Goal: Information Seeking & Learning: Find specific fact

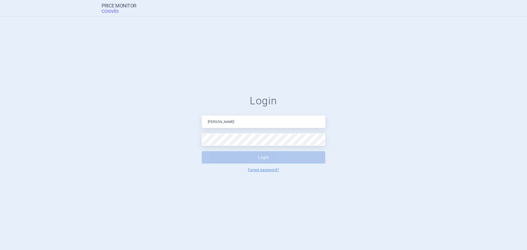
type input "[PERSON_NAME][EMAIL_ADDRESS][DOMAIN_NAME]"
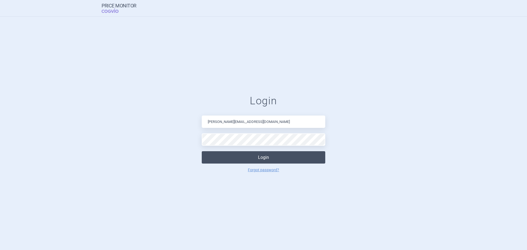
click at [265, 160] on button "Login" at bounding box center [264, 157] width 124 height 12
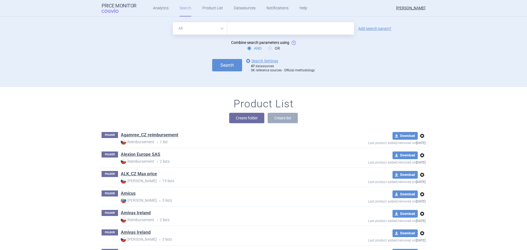
click at [248, 23] on input "text" at bounding box center [290, 28] width 127 height 12
type input "[MEDICAL_DATA]"
click at [212, 59] on button "Search" at bounding box center [227, 65] width 30 height 12
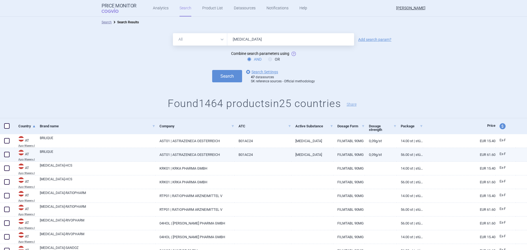
click at [203, 151] on link "AST01 | ASTRAZENECA OESTERREICH" at bounding box center [194, 154] width 79 height 13
select select "EUR"
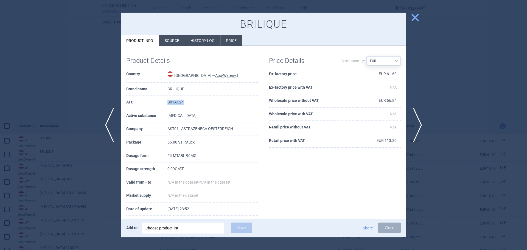
drag, startPoint x: 185, startPoint y: 102, endPoint x: 163, endPoint y: 102, distance: 22.0
click at [163, 102] on tr "ATC B01AC24" at bounding box center [192, 102] width 132 height 13
copy tr "B01AC24"
click at [389, 230] on button "Close" at bounding box center [390, 228] width 23 height 10
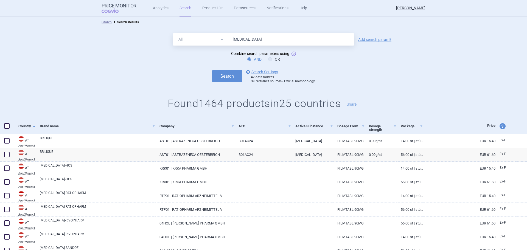
click at [220, 42] on select "All Brand Name ATC Company Active Substance Country Newer than" at bounding box center [200, 39] width 54 height 12
select select "atc"
click at [173, 33] on select "All Brand Name ATC Company Active Substance Country Newer than" at bounding box center [200, 39] width 54 height 12
drag, startPoint x: 257, startPoint y: 40, endPoint x: 205, endPoint y: 41, distance: 52.5
click at [205, 41] on div "All Brand Name ATC Company Active Substance Country Newer than [MEDICAL_DATA]" at bounding box center [263, 39] width 181 height 12
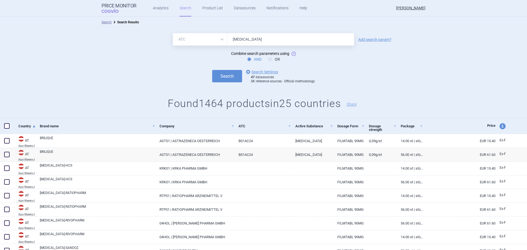
paste input "B01AC24"
click at [221, 75] on button "Search" at bounding box center [227, 76] width 30 height 12
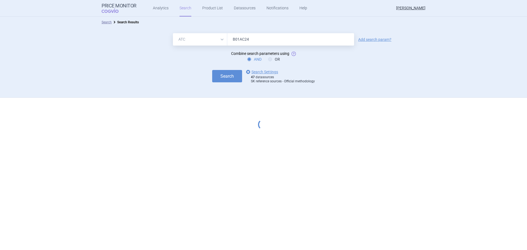
click at [233, 42] on input "B01AC24" at bounding box center [290, 39] width 127 height 12
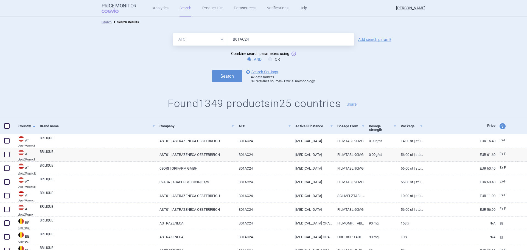
click at [267, 43] on input "B01AC24" at bounding box center [290, 39] width 127 height 12
type input "B01AC24"
click at [221, 74] on button "Search" at bounding box center [227, 76] width 30 height 12
click at [223, 75] on button "Search" at bounding box center [227, 76] width 30 height 12
click at [337, 77] on div "Search options Search Settings 47 datasources SK reference sources - Official m…" at bounding box center [263, 76] width 527 height 15
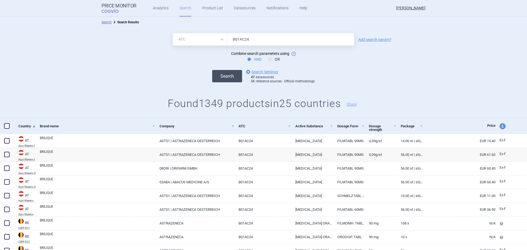
click at [220, 80] on button "Search" at bounding box center [227, 76] width 30 height 12
click at [321, 60] on div "AND OR" at bounding box center [263, 59] width 527 height 5
click at [365, 39] on link "Add search param?" at bounding box center [375, 40] width 33 height 4
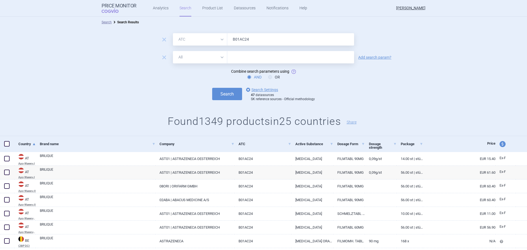
click at [209, 55] on select "All Brand Name ATC Company Active Substance Country Newer than" at bounding box center [200, 57] width 54 height 12
select select "brandName"
click at [173, 51] on select "All Brand Name ATC Company Active Substance Country Newer than" at bounding box center [200, 57] width 54 height 12
click at [246, 62] on input "text" at bounding box center [290, 57] width 127 height 12
type input "olpha"
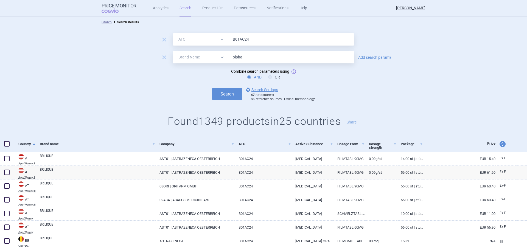
click at [212, 88] on button "Search" at bounding box center [227, 94] width 30 height 12
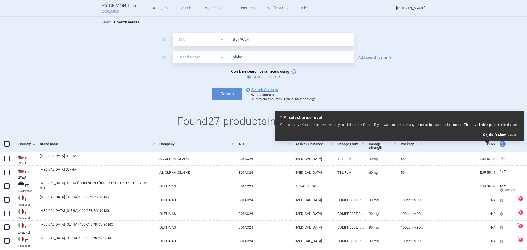
click at [90, 136] on div "remove All Brand Name ATC Company Active Substance Country Newer than B01AC24 r…" at bounding box center [263, 82] width 527 height 109
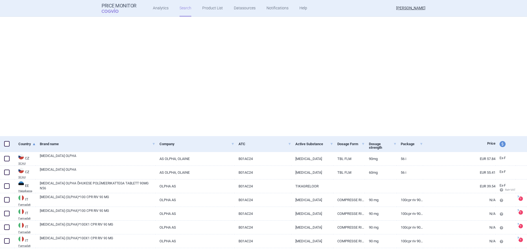
select select "atc"
select select "brandName"
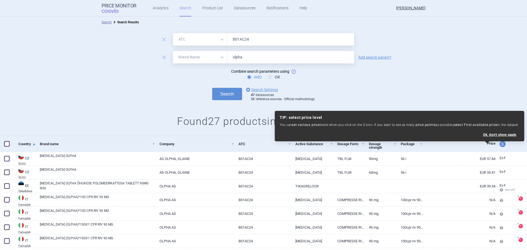
click at [183, 10] on link "Search" at bounding box center [186, 8] width 12 height 16
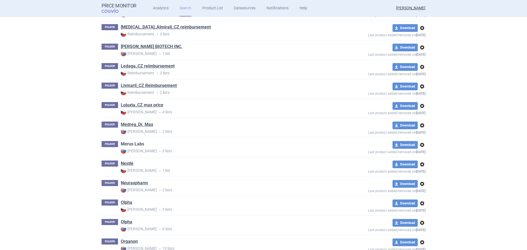
scroll to position [769, 0]
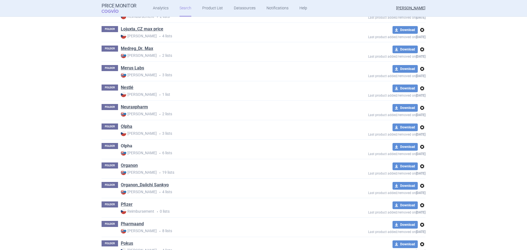
click at [126, 143] on link "Olpha" at bounding box center [127, 146] width 12 height 6
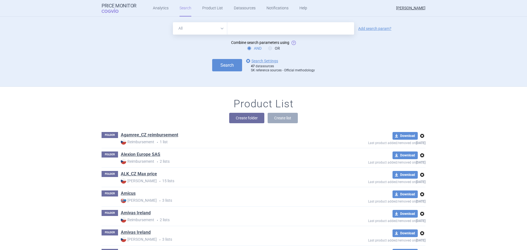
select select "atc"
select select "brandName"
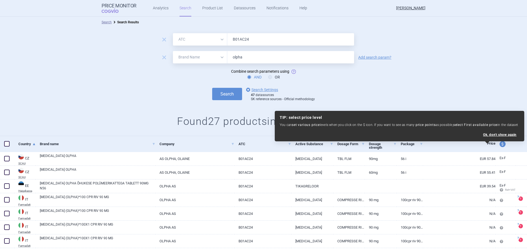
click at [125, 103] on div "remove All Brand Name ATC Company Active Substance Country Newer than B01AC24 r…" at bounding box center [263, 82] width 527 height 109
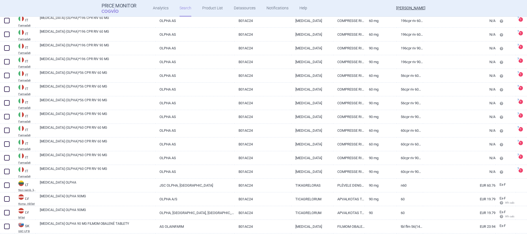
scroll to position [291, 0]
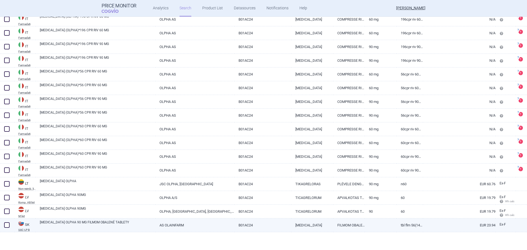
click at [7, 227] on span at bounding box center [6, 225] width 5 height 5
checkbox input "true"
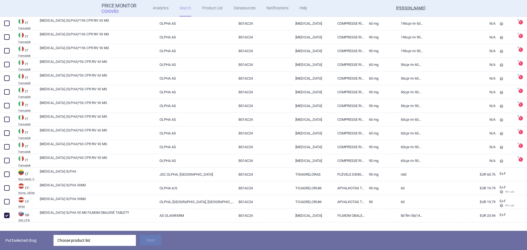
scroll to position [310, 0]
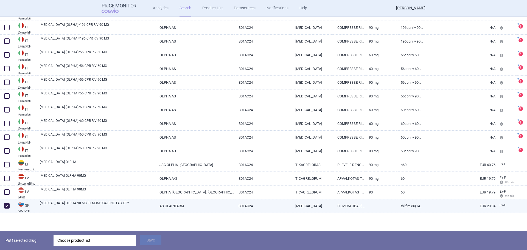
click at [343, 207] on link "FILMOM OBALENÁ TABLETA" at bounding box center [350, 205] width 32 height 13
select select "EUR"
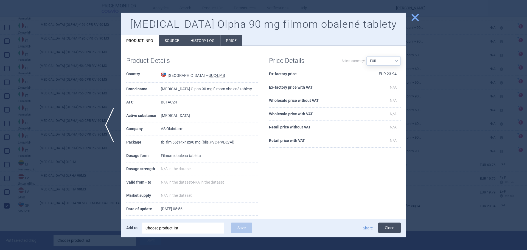
click at [396, 227] on button "Close" at bounding box center [390, 228] width 23 height 10
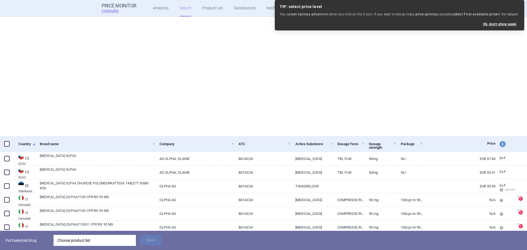
select select "atc"
select select "brandName"
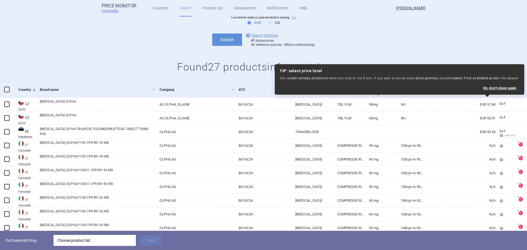
scroll to position [55, 0]
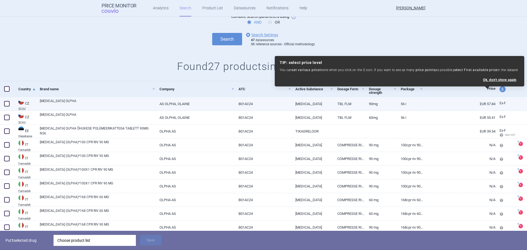
click at [7, 104] on span at bounding box center [6, 103] width 5 height 5
checkbox input "true"
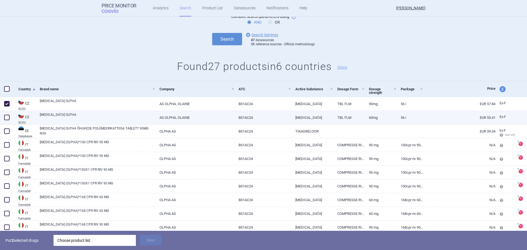
click at [9, 116] on span at bounding box center [6, 117] width 5 height 5
checkbox input "true"
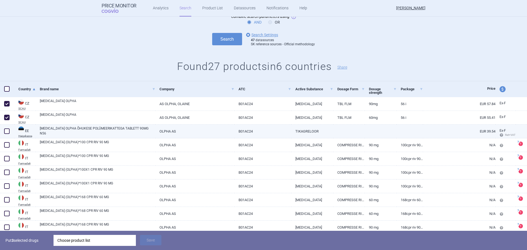
click at [7, 129] on span at bounding box center [6, 131] width 5 height 5
checkbox input "true"
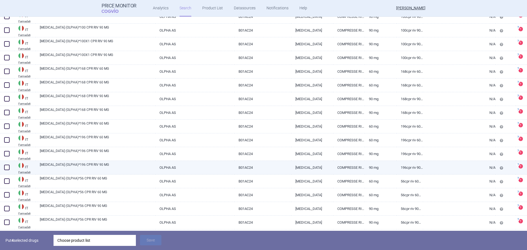
scroll to position [192, 0]
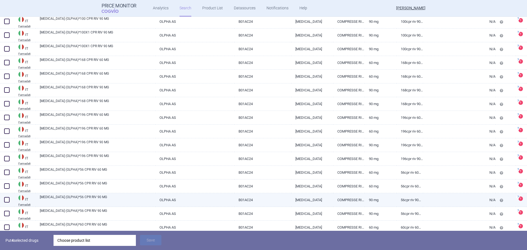
click at [9, 200] on span at bounding box center [6, 199] width 5 height 5
checkbox input "true"
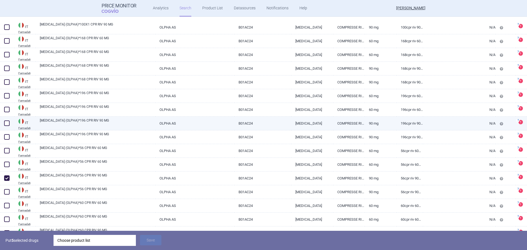
scroll to position [247, 0]
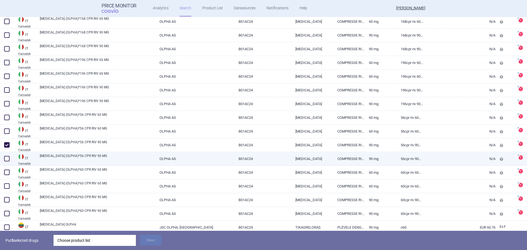
click at [7, 160] on span at bounding box center [6, 158] width 5 height 5
checkbox input "true"
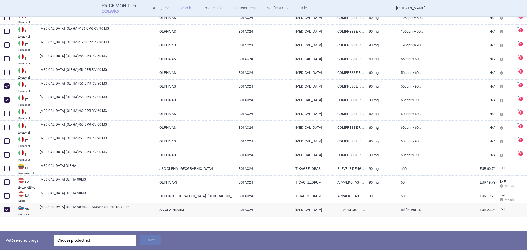
scroll to position [310, 0]
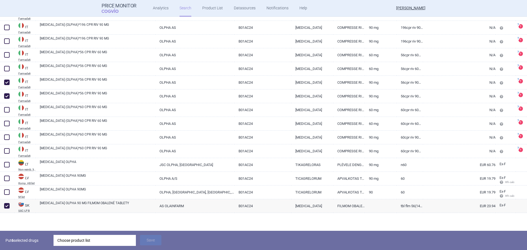
click at [99, 240] on div "Choose product list" at bounding box center [94, 240] width 75 height 11
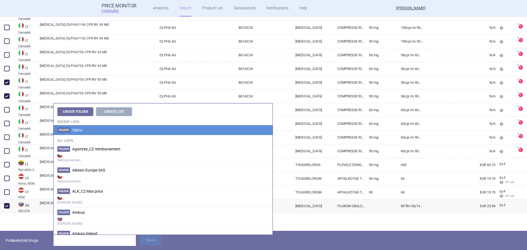
click at [78, 130] on span "Olpha" at bounding box center [77, 130] width 10 height 4
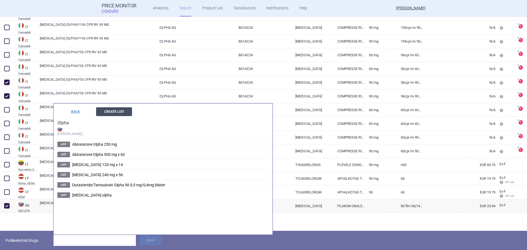
click at [119, 109] on button "Create List" at bounding box center [114, 111] width 36 height 9
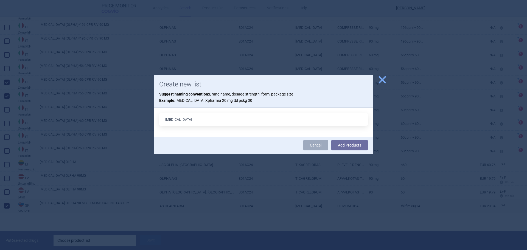
type input "[MEDICAL_DATA] Olpha 90 mg x 56"
click at [343, 141] on button "Add Products" at bounding box center [350, 145] width 37 height 10
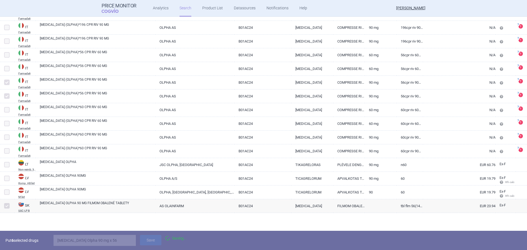
scroll to position [291, 0]
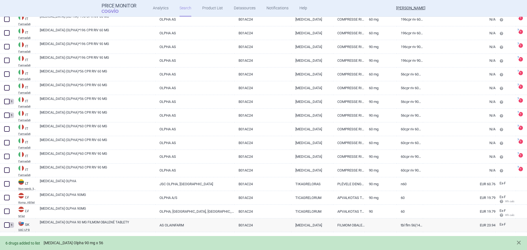
click at [89, 241] on link "[MEDICAL_DATA] Olpha 90 mg x 56" at bounding box center [74, 243] width 60 height 5
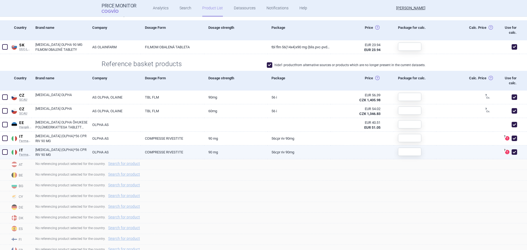
scroll to position [165, 0]
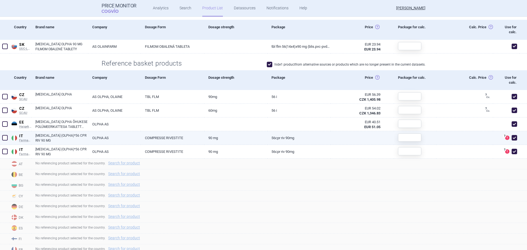
click at [512, 138] on span at bounding box center [514, 137] width 5 height 5
checkbox input "false"
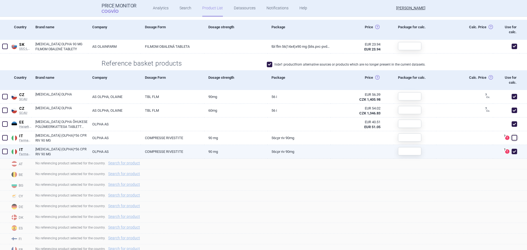
click at [512, 152] on span at bounding box center [514, 151] width 5 height 5
checkbox input "false"
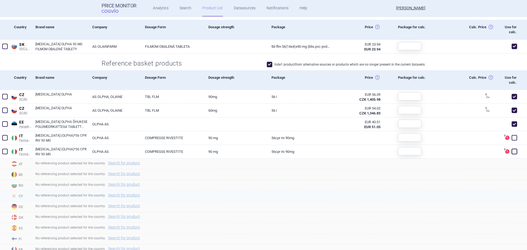
click at [456, 201] on div "No referencing product selected for the country. Search for product" at bounding box center [279, 196] width 496 height 11
click at [345, 193] on div "No referencing product selected for the country. Search for product" at bounding box center [279, 196] width 496 height 11
click at [237, 213] on div "No referencing product selected for the country. Search for product" at bounding box center [279, 217] width 496 height 11
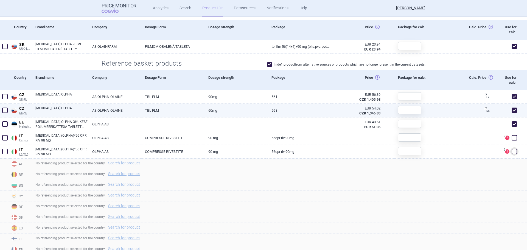
click at [512, 112] on span at bounding box center [514, 110] width 5 height 5
checkbox input "false"
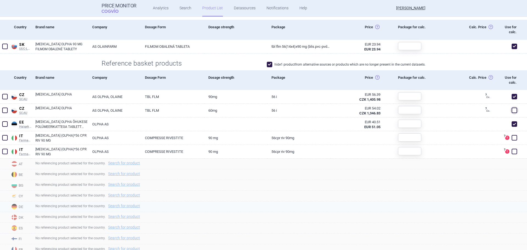
click at [344, 208] on div "No referencing product selected for the country. Search for product" at bounding box center [279, 207] width 496 height 11
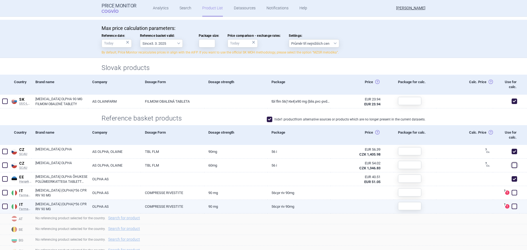
scroll to position [0, 0]
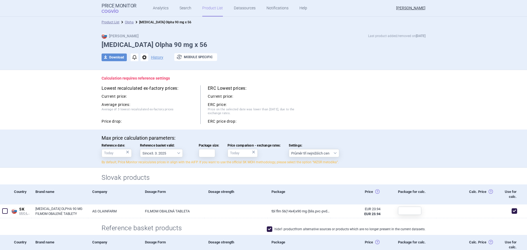
select select "atc"
select select "brandName"
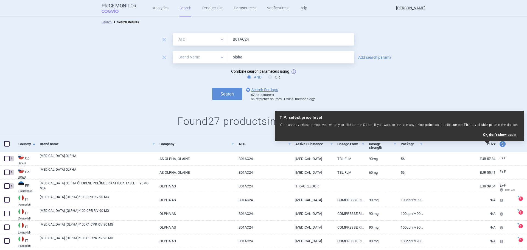
click at [85, 104] on div "remove All Brand Name ATC Company Active Substance Country Newer than B01AC24 r…" at bounding box center [263, 82] width 527 height 109
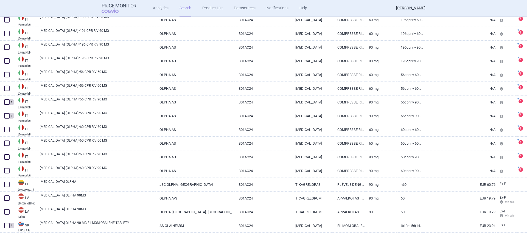
scroll to position [291, 0]
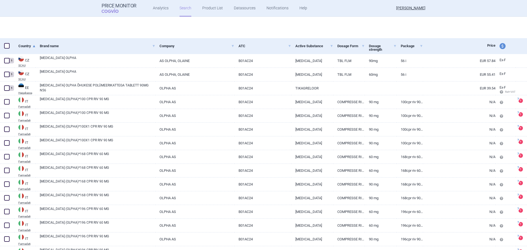
select select "atc"
select select "brandName"
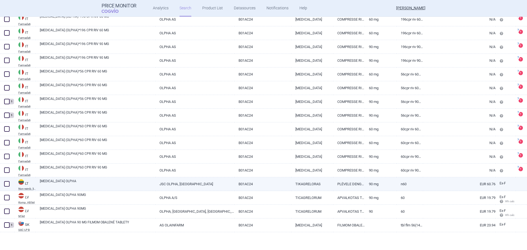
click at [8, 184] on span at bounding box center [6, 183] width 5 height 5
checkbox input "true"
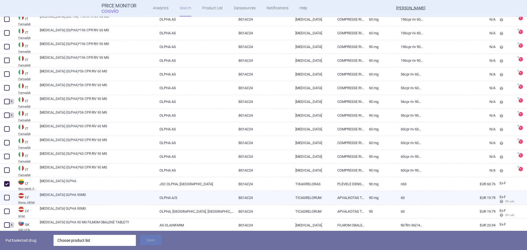
click at [9, 197] on span at bounding box center [6, 197] width 5 height 5
checkbox input "true"
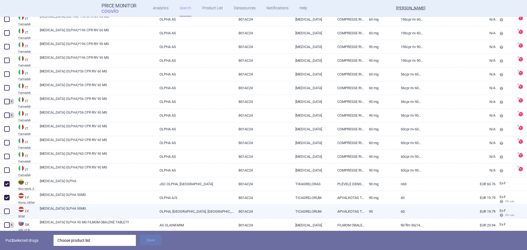
click at [8, 210] on span at bounding box center [6, 211] width 5 height 5
checkbox input "true"
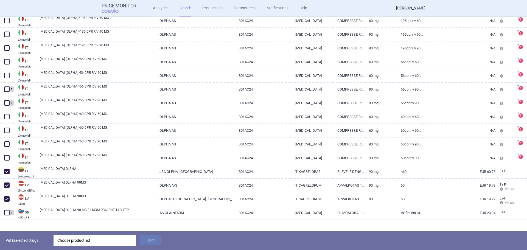
scroll to position [310, 0]
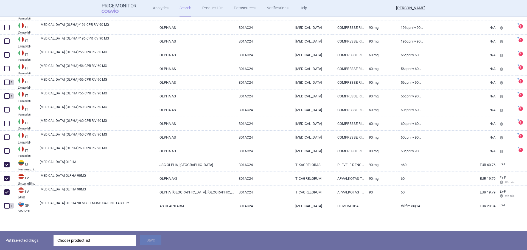
click at [97, 241] on div "Choose product list" at bounding box center [94, 240] width 75 height 11
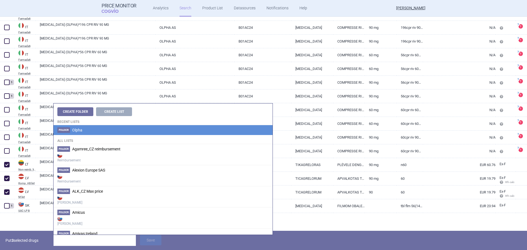
click at [85, 133] on li "Folder Olpha" at bounding box center [163, 130] width 219 height 10
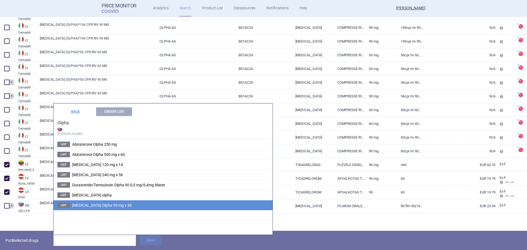
click at [93, 203] on li "List [MEDICAL_DATA] Olpha 90 mg x 56" at bounding box center [163, 205] width 219 height 10
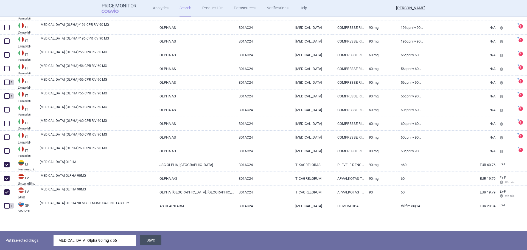
click at [154, 242] on button "Save" at bounding box center [150, 240] width 21 height 10
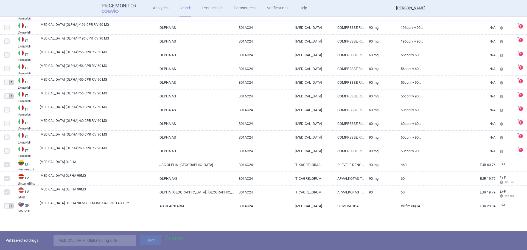
scroll to position [291, 0]
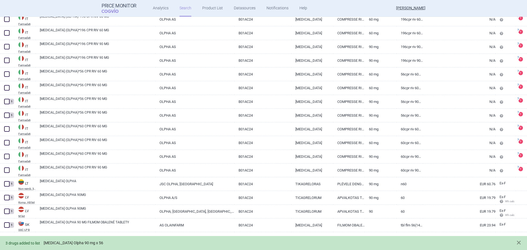
click at [74, 241] on link "[MEDICAL_DATA] Olpha 90 mg x 56" at bounding box center [74, 243] width 60 height 5
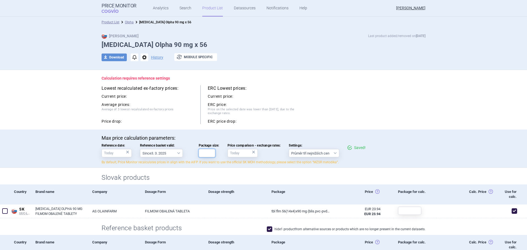
click at [205, 157] on input "Package size:" at bounding box center [207, 153] width 16 height 8
type input "56"
click at [288, 122] on div "ERC price drop:" at bounding box center [253, 121] width 91 height 5
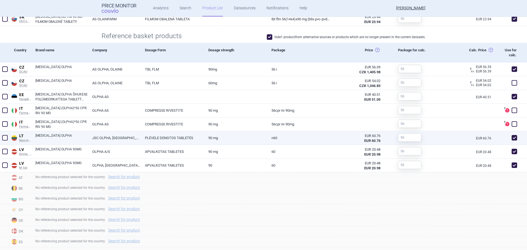
scroll to position [222, 0]
click at [404, 136] on input "text" at bounding box center [409, 138] width 23 height 8
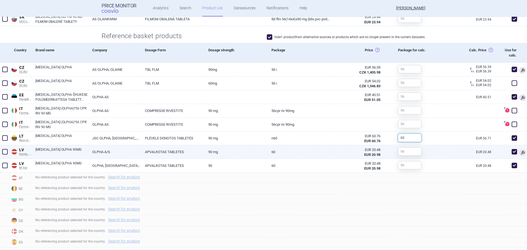
type input "60"
click at [404, 153] on input "text" at bounding box center [409, 152] width 23 height 8
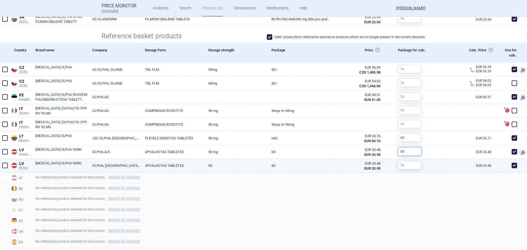
type input "60"
click at [406, 168] on input "text" at bounding box center [409, 165] width 23 height 8
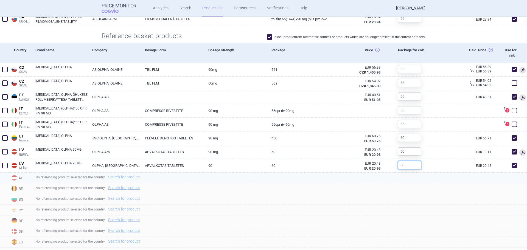
type input "60"
click at [402, 179] on div "No referencing product selected for the country. Search for product" at bounding box center [279, 178] width 496 height 11
click at [337, 194] on div "No referencing product selected for the country. Search for product" at bounding box center [279, 199] width 496 height 11
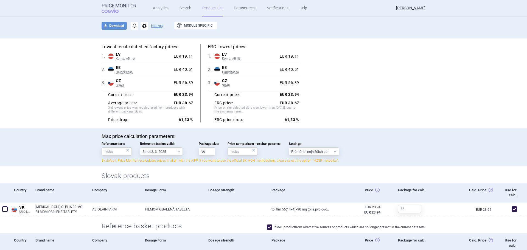
scroll to position [27, 0]
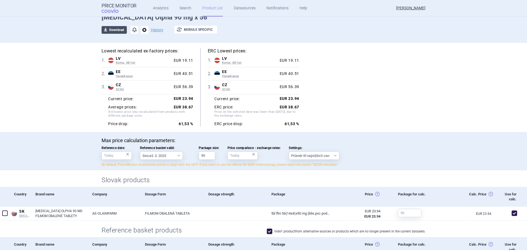
click at [116, 29] on button "download Download" at bounding box center [114, 30] width 25 height 8
select select "EUR"
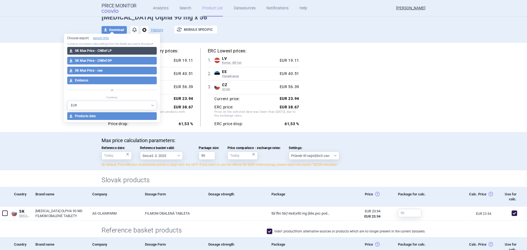
click at [107, 51] on button "download SK Max Price - CNRef LP" at bounding box center [112, 51] width 90 height 8
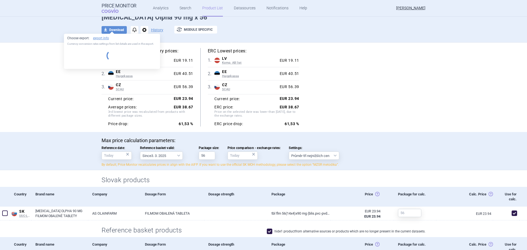
select select "EUR"
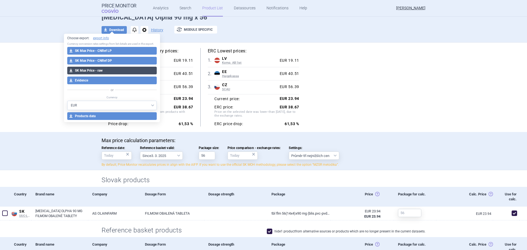
click at [97, 70] on button "download SK Max Price - raw" at bounding box center [112, 71] width 90 height 8
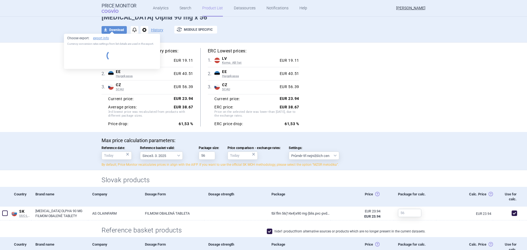
select select "EUR"
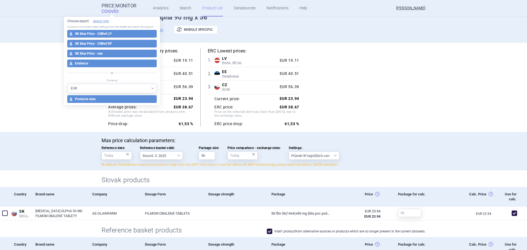
scroll to position [137, 0]
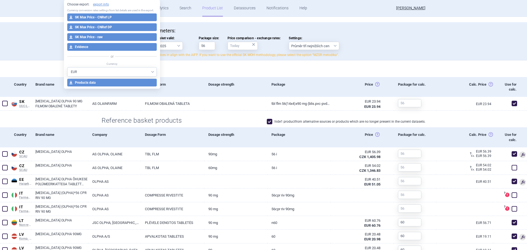
click at [186, 71] on h2 "Slovak products" at bounding box center [264, 70] width 324 height 9
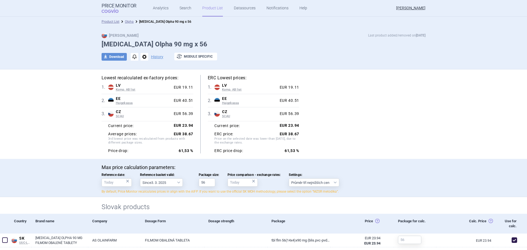
scroll to position [0, 0]
click at [411, 144] on div "Lowest recalculated ex-factory prices: 1 . [PERSON_NAME]. AB list Latvia Komp. …" at bounding box center [264, 115] width 324 height 79
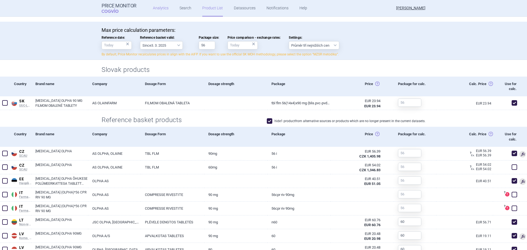
scroll to position [137, 0]
click at [180, 8] on link "Search" at bounding box center [186, 8] width 12 height 16
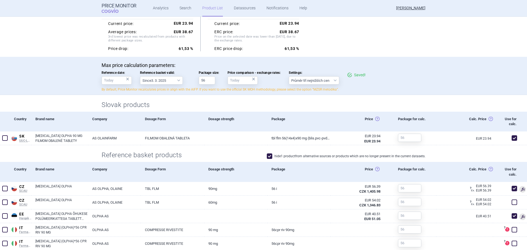
scroll to position [137, 0]
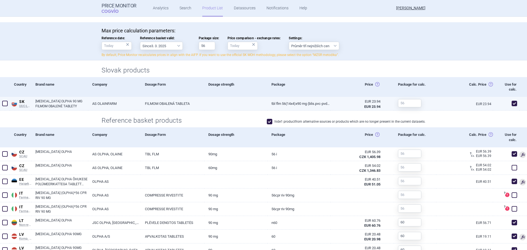
click at [64, 102] on link "[MEDICAL_DATA] OLPHA 90 MG FILMOM OBALENÉ TABLETY" at bounding box center [61, 104] width 53 height 10
select select "EUR"
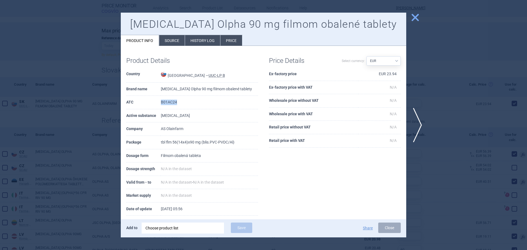
drag, startPoint x: 182, startPoint y: 102, endPoint x: 162, endPoint y: 101, distance: 20.1
click at [162, 101] on tr "ATC B01AC24" at bounding box center [192, 102] width 132 height 13
copy tr "B01AC24"
click at [417, 18] on span "close" at bounding box center [416, 18] width 10 height 10
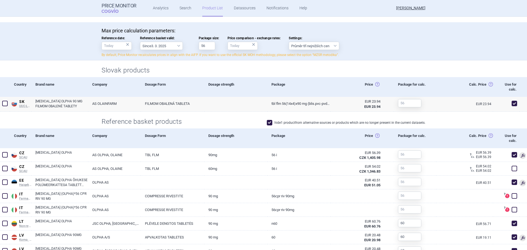
click at [433, 41] on div "Max price calculation parameters: Reference date: × Reference basket valid: Sin…" at bounding box center [264, 44] width 346 height 32
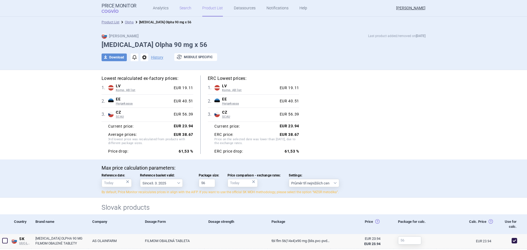
click at [183, 10] on link "Search" at bounding box center [186, 8] width 12 height 16
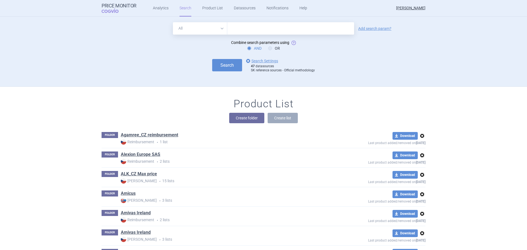
click at [221, 29] on select "All Brand Name ATC Company Active Substance Country Newer than" at bounding box center [200, 28] width 54 height 12
select select "atc"
click at [173, 22] on select "All Brand Name ATC Company Active Substance Country Newer than" at bounding box center [200, 28] width 54 height 12
click at [239, 33] on input "text" at bounding box center [290, 28] width 127 height 12
paste input "B01AC24"
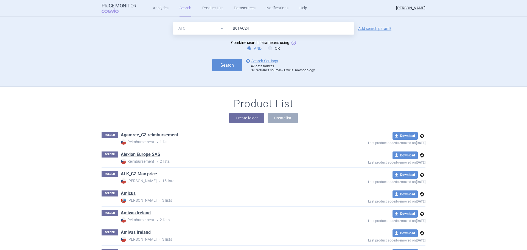
click at [230, 29] on input "B01AC24" at bounding box center [290, 28] width 127 height 12
type input "b01AC24"
click button "Search" at bounding box center [227, 65] width 30 height 12
select select "atc"
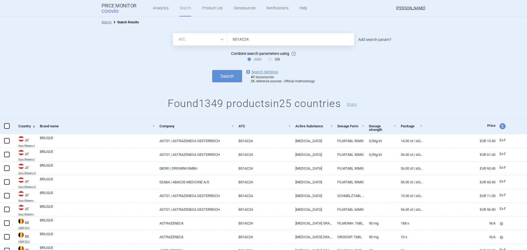
click at [367, 39] on link "Add search param?" at bounding box center [375, 40] width 33 height 4
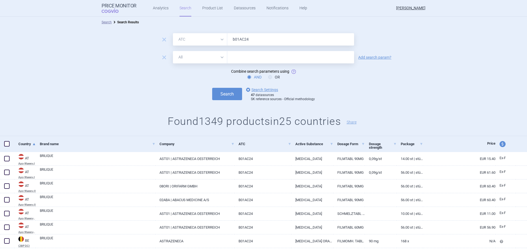
click at [219, 58] on select "All Brand Name ATC Company Active Substance Country Newer than" at bounding box center [200, 57] width 54 height 12
select select "brandName"
click at [173, 51] on select "All Brand Name ATC Company Active Substance Country Newer than" at bounding box center [200, 57] width 54 height 12
click at [242, 58] on input "text" at bounding box center [290, 57] width 127 height 12
type input "o"
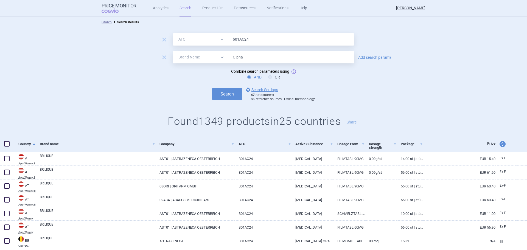
type input "Olpha"
click at [212, 88] on button "Search" at bounding box center [227, 94] width 30 height 12
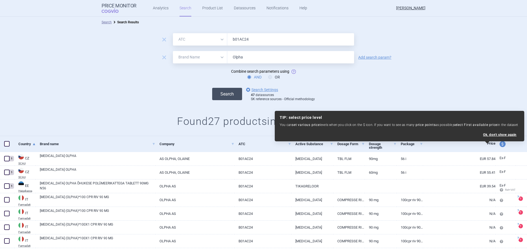
click at [227, 96] on button "Search" at bounding box center [227, 94] width 30 height 12
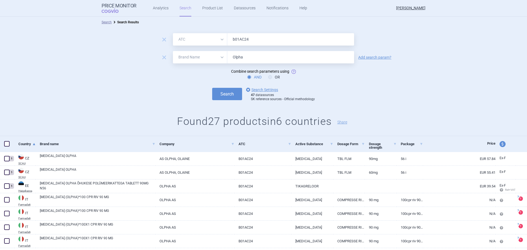
click at [132, 97] on div "Search options Search Settings 47 datasources SK reference sources - Official m…" at bounding box center [263, 94] width 527 height 15
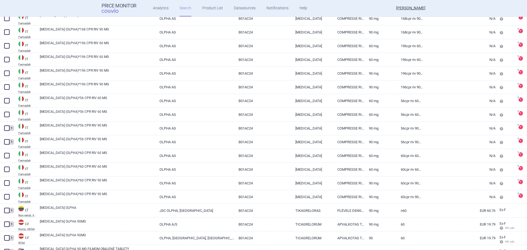
scroll to position [291, 0]
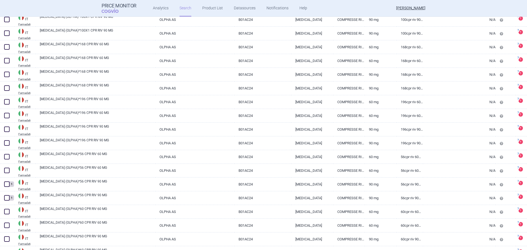
select select "atc"
select select "brandName"
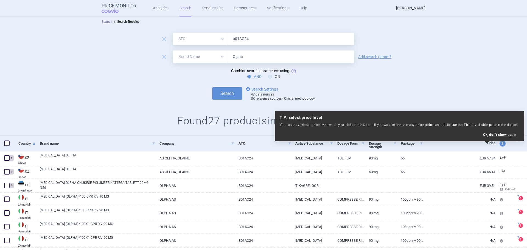
scroll to position [0, 0]
click at [233, 39] on input "b01AC24" at bounding box center [290, 39] width 127 height 12
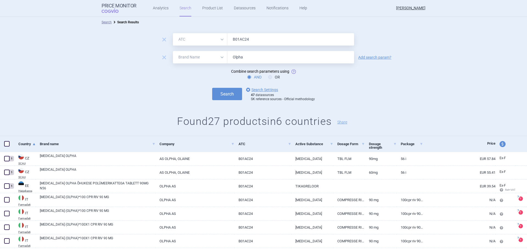
click at [273, 41] on input "B01AC24" at bounding box center [290, 39] width 127 height 12
type input "B01AC24"
click at [236, 93] on button "Search" at bounding box center [227, 94] width 30 height 12
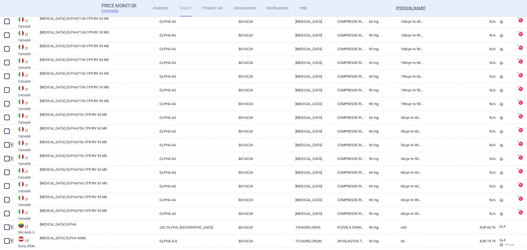
scroll to position [291, 0]
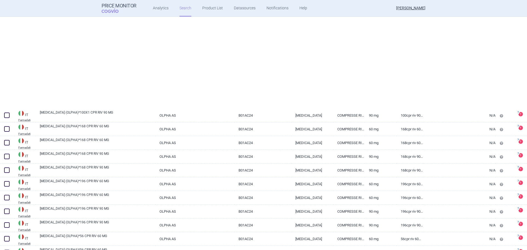
select select "atc"
select select "brandName"
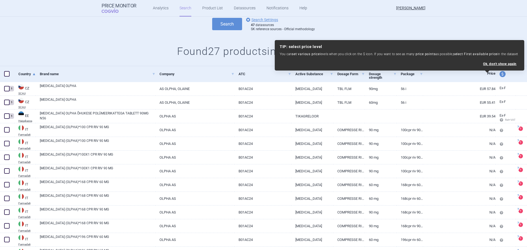
scroll to position [0, 0]
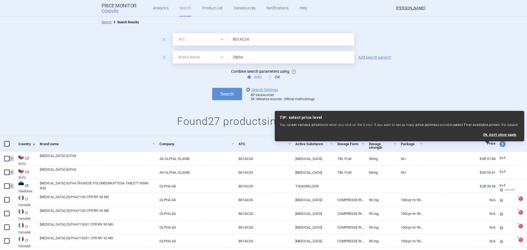
click at [116, 105] on div "remove All Brand Name ATC Company Active Substance Country Newer than B01AC24 r…" at bounding box center [263, 82] width 527 height 109
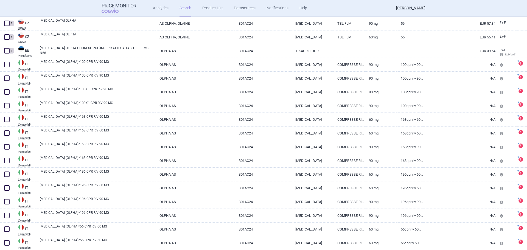
scroll to position [137, 0]
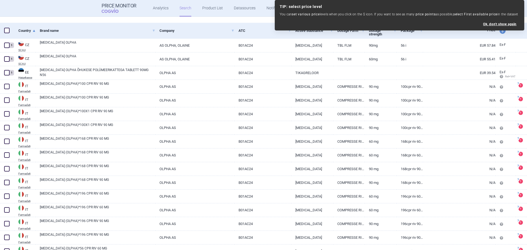
select select "atc"
select select "brandName"
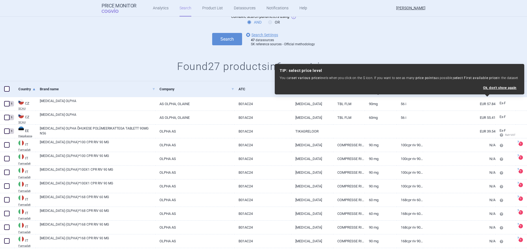
scroll to position [0, 0]
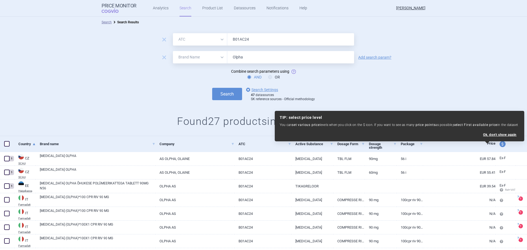
click at [84, 120] on h1 "Found 27 products in 6 countries Share" at bounding box center [263, 121] width 527 height 13
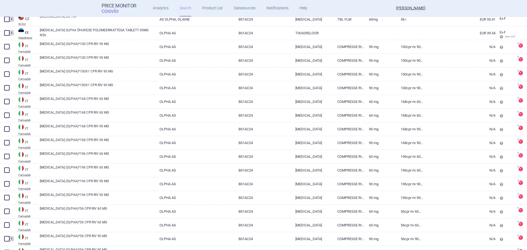
scroll to position [115, 0]
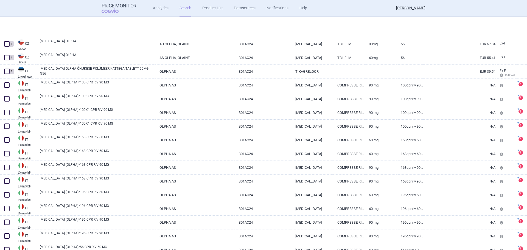
select select "atc"
select select "brandName"
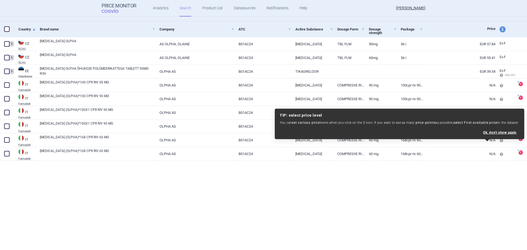
scroll to position [0, 0]
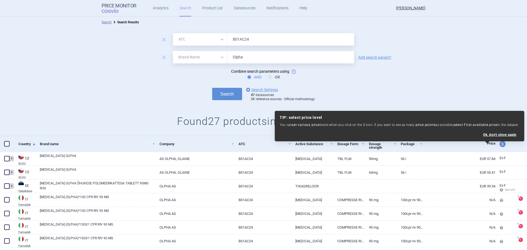
click at [472, 98] on div "Search options Search Settings 47 datasources SK reference sources - Official m…" at bounding box center [263, 94] width 527 height 15
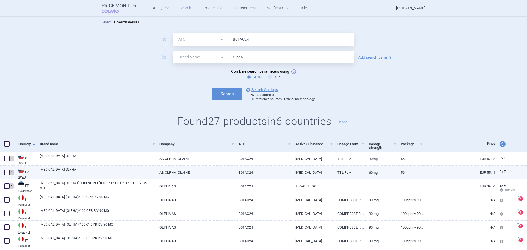
scroll to position [27, 0]
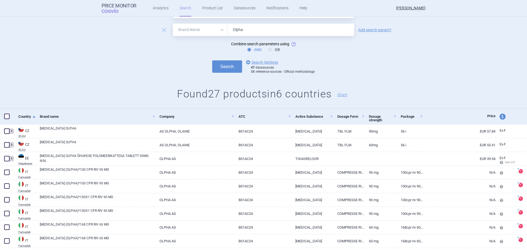
click at [184, 7] on link "Search" at bounding box center [186, 8] width 12 height 16
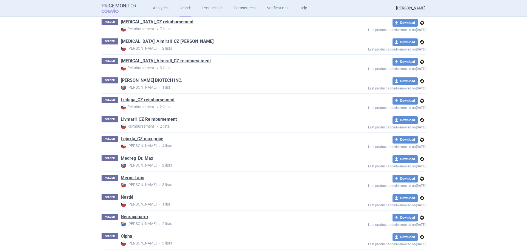
scroll to position [769, 0]
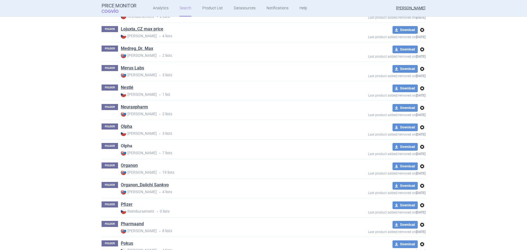
click at [122, 146] on link "Olpha" at bounding box center [127, 146] width 12 height 6
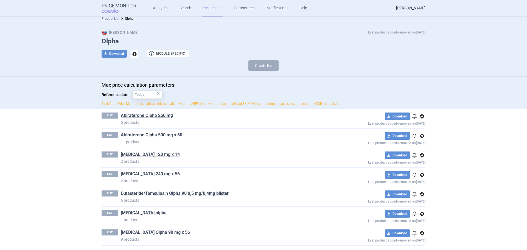
scroll to position [5, 0]
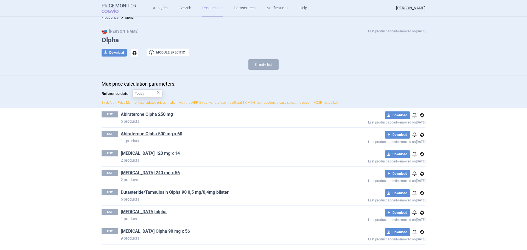
click at [151, 114] on link "Abiraterone Olpha 250 mg" at bounding box center [147, 115] width 52 height 6
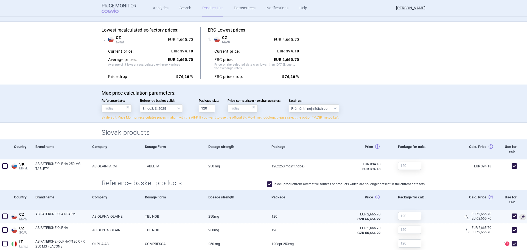
scroll to position [110, 0]
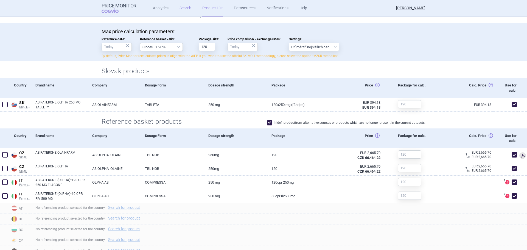
click at [189, 7] on link "Search" at bounding box center [186, 8] width 12 height 16
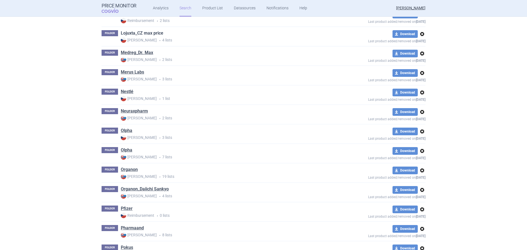
scroll to position [769, 0]
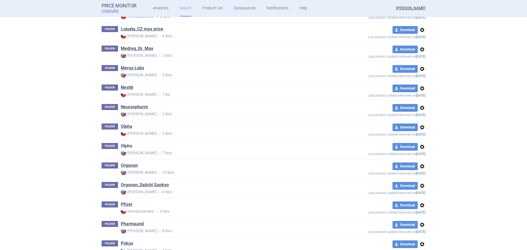
click at [125, 146] on link "Olpha" at bounding box center [127, 146] width 12 height 6
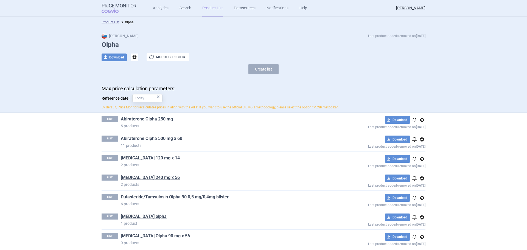
click at [145, 138] on link "Abiraterone Olpha 500 mg x 60" at bounding box center [152, 139] width 62 height 6
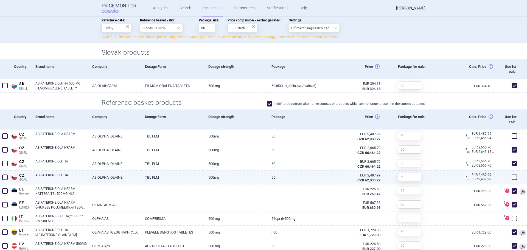
scroll to position [165, 0]
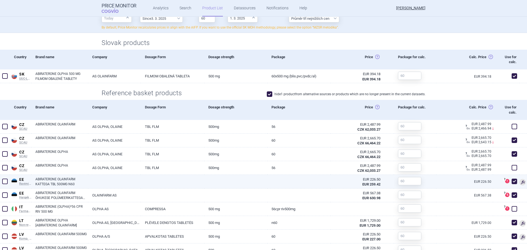
click at [512, 182] on span at bounding box center [514, 181] width 5 height 5
checkbox input "false"
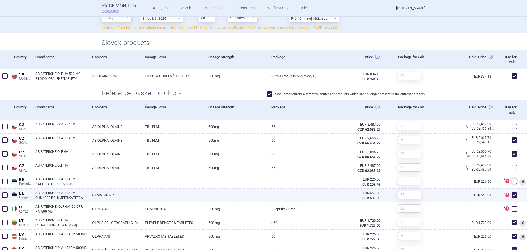
click at [513, 195] on span at bounding box center [514, 195] width 5 height 5
checkbox input "false"
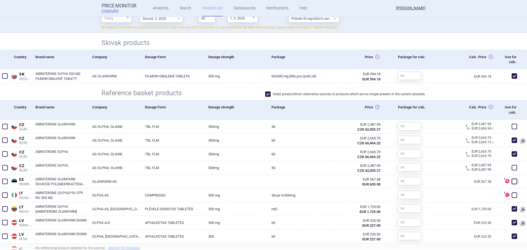
click at [63, 4] on header "Price Monitor COGVIO Analytics Search Product List Datasources Notifications He…" at bounding box center [263, 8] width 527 height 17
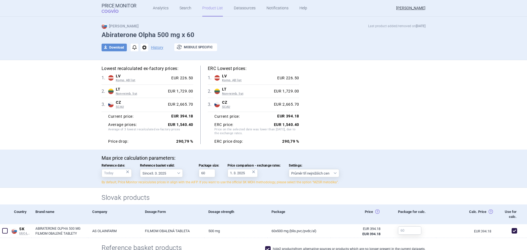
scroll to position [0, 0]
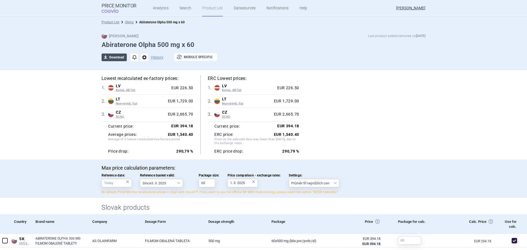
click at [112, 57] on button "download Download" at bounding box center [114, 58] width 25 height 8
select select "EUR"
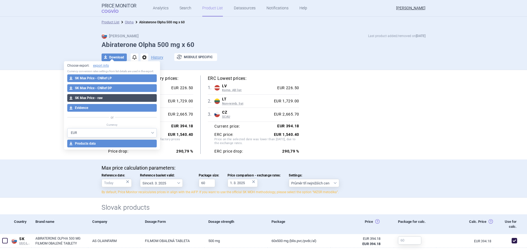
click at [105, 97] on button "download SK Max Price - raw" at bounding box center [112, 98] width 90 height 8
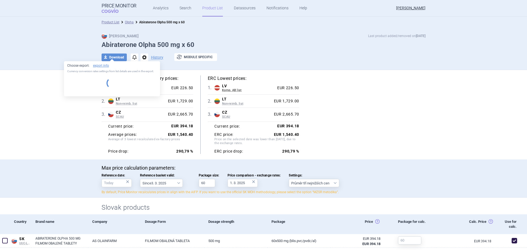
select select "EUR"
